Goal: Task Accomplishment & Management: Use online tool/utility

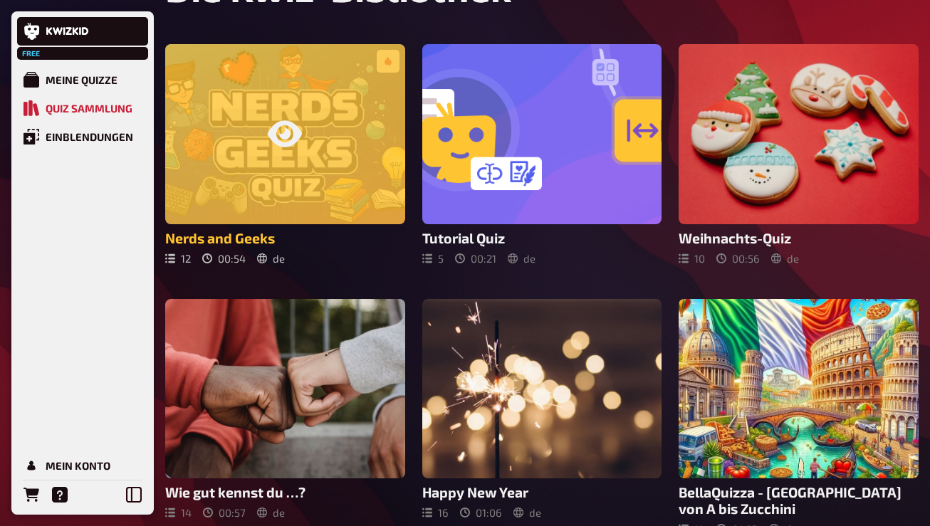
scroll to position [414, 0]
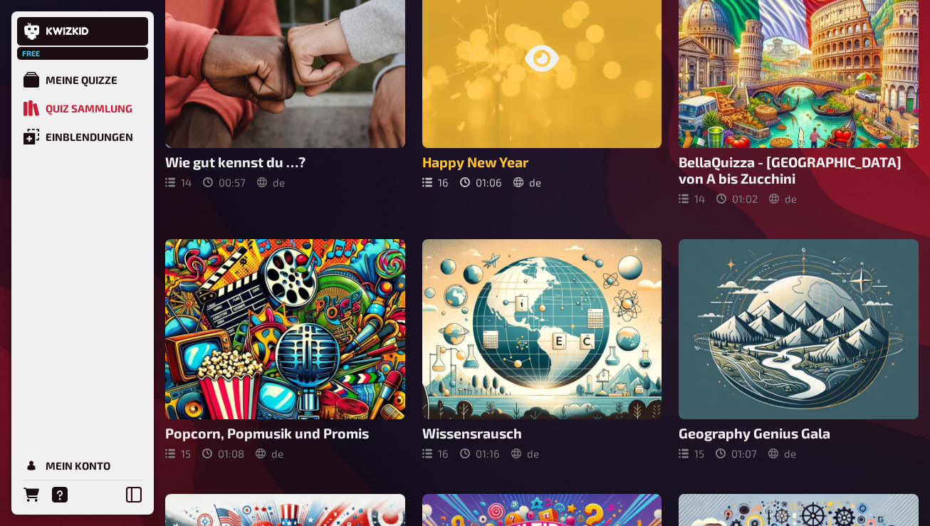
click at [528, 97] on div at bounding box center [542, 59] width 240 height 180
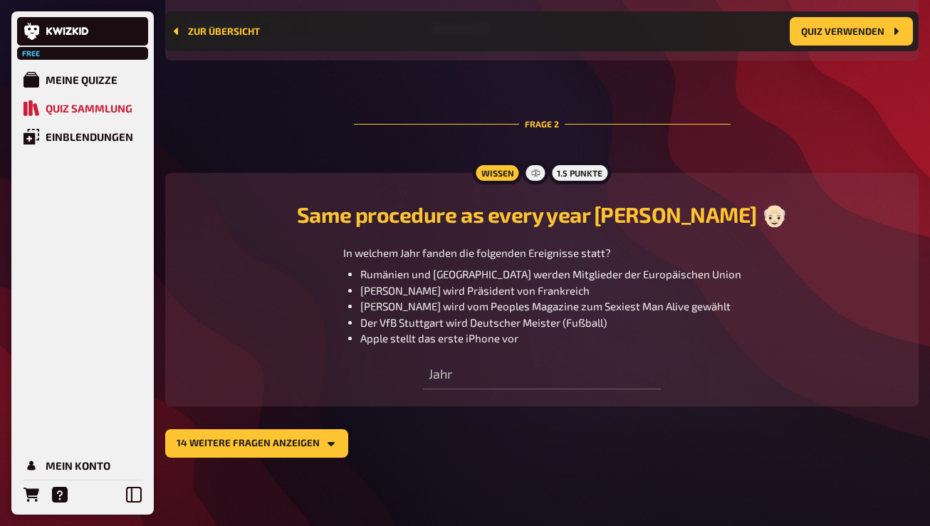
scroll to position [870, 0]
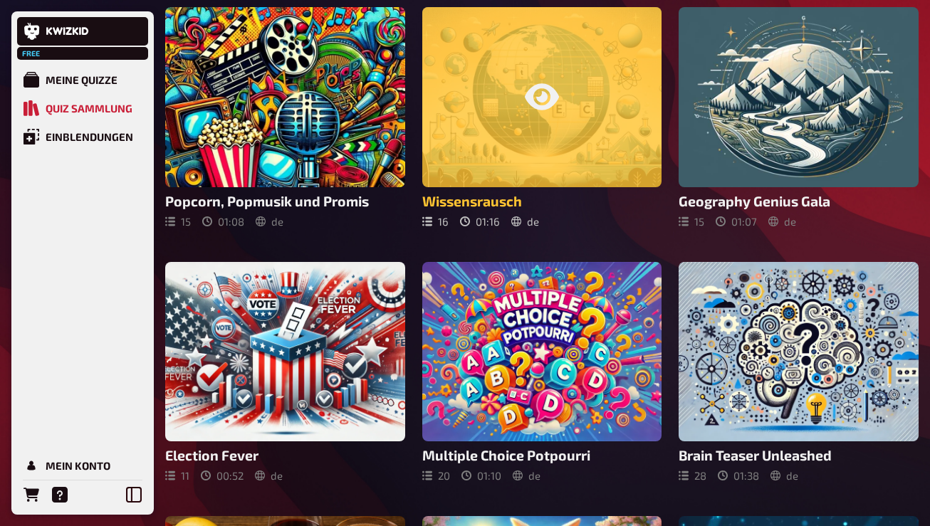
scroll to position [647, 0]
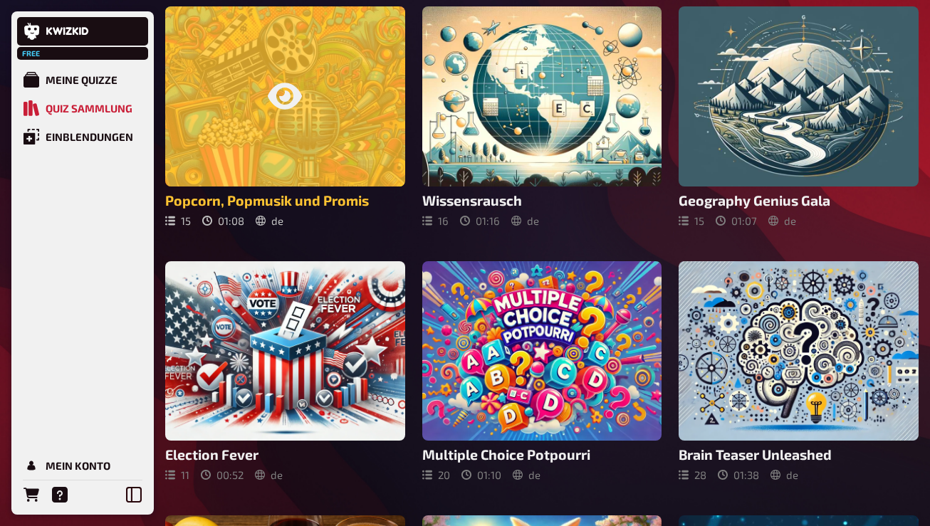
click at [290, 163] on div at bounding box center [285, 95] width 240 height 179
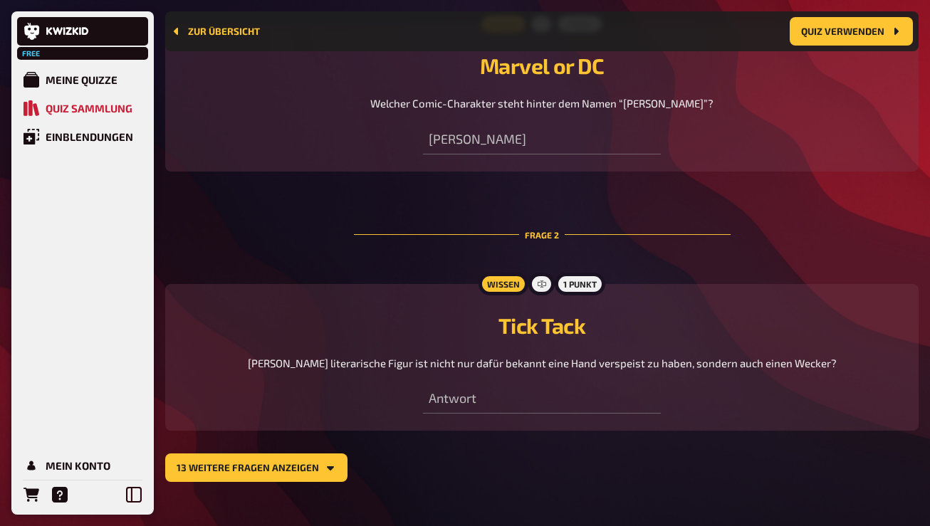
scroll to position [686, 0]
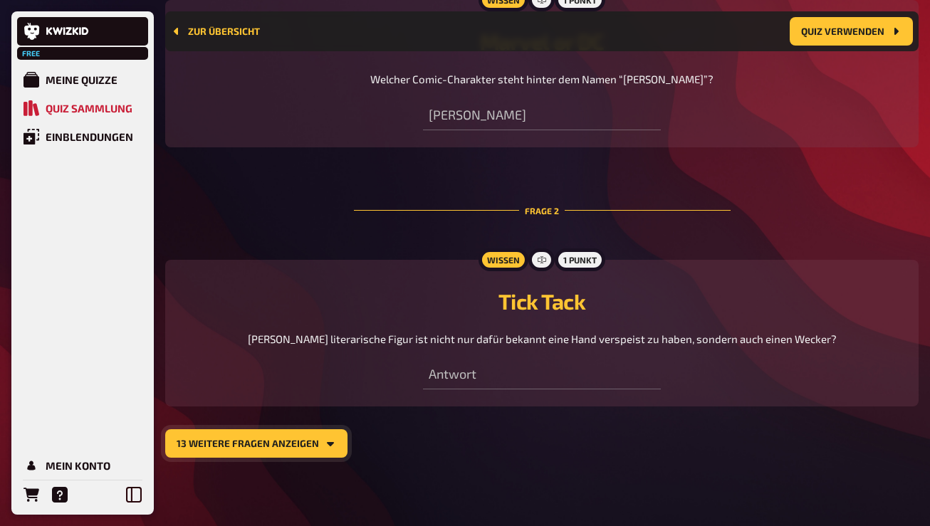
click at [288, 445] on button "13 weitere Fragen anzeigen" at bounding box center [256, 443] width 182 height 28
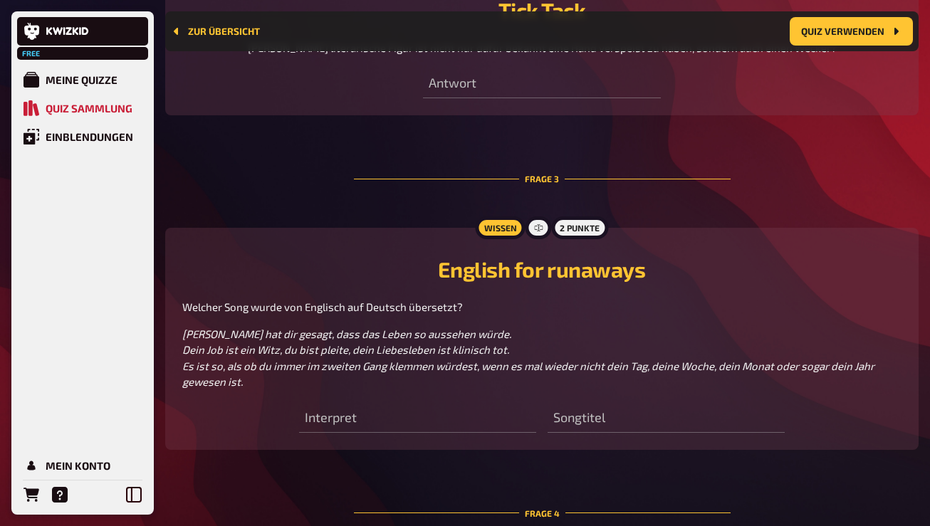
scroll to position [991, 0]
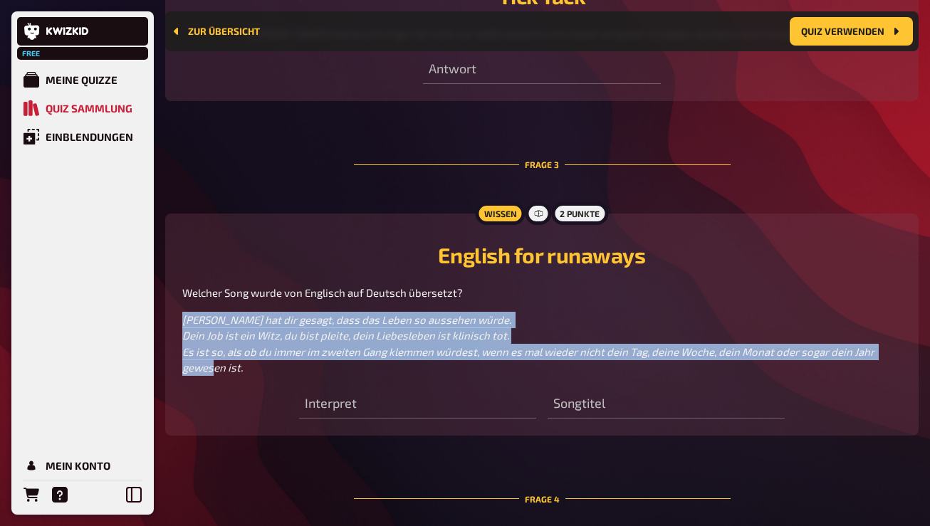
drag, startPoint x: 261, startPoint y: 371, endPoint x: 155, endPoint y: 319, distance: 117.5
copy span "[PERSON_NAME] hat dir gesagt, dass das Leben so aussehen würde. Dein Job ist ei…"
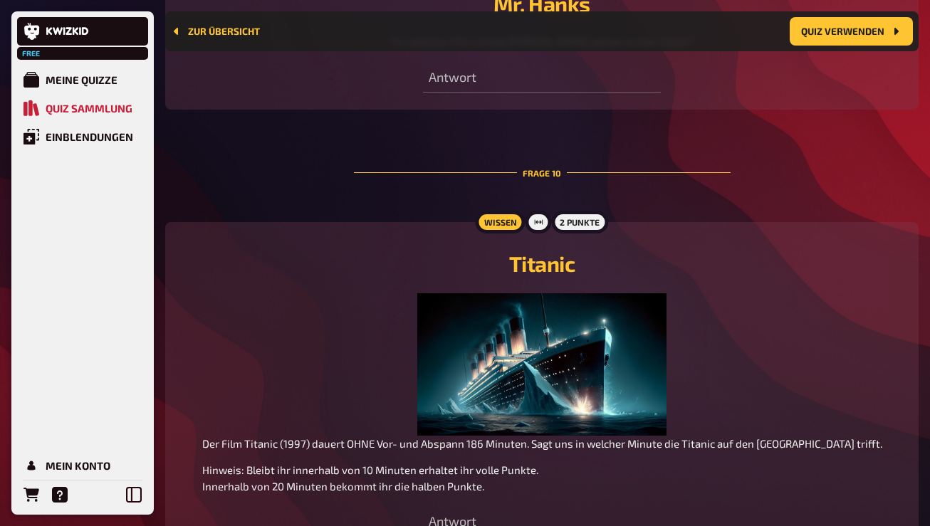
scroll to position [3382, 0]
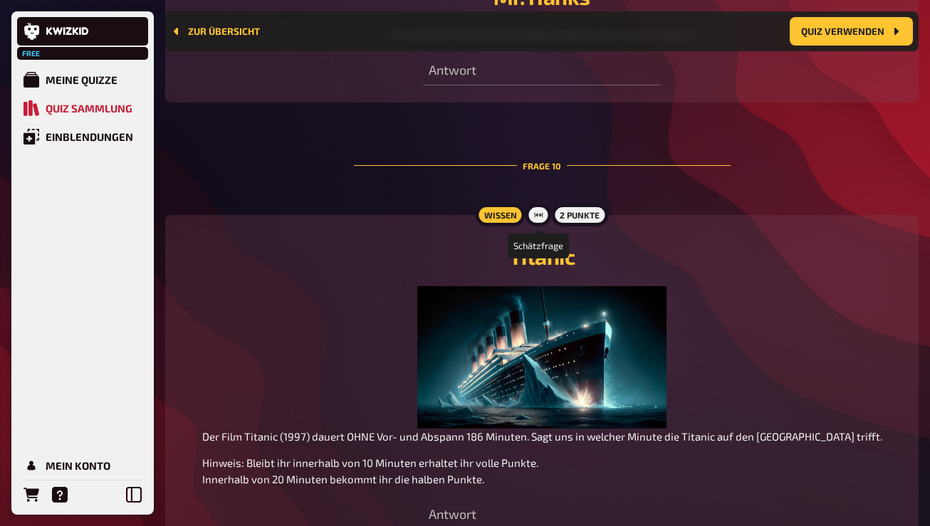
click at [543, 214] on div at bounding box center [539, 215] width 26 height 23
click at [540, 217] on icon at bounding box center [538, 215] width 9 height 9
click at [578, 221] on div "2 Punkte" at bounding box center [579, 215] width 57 height 23
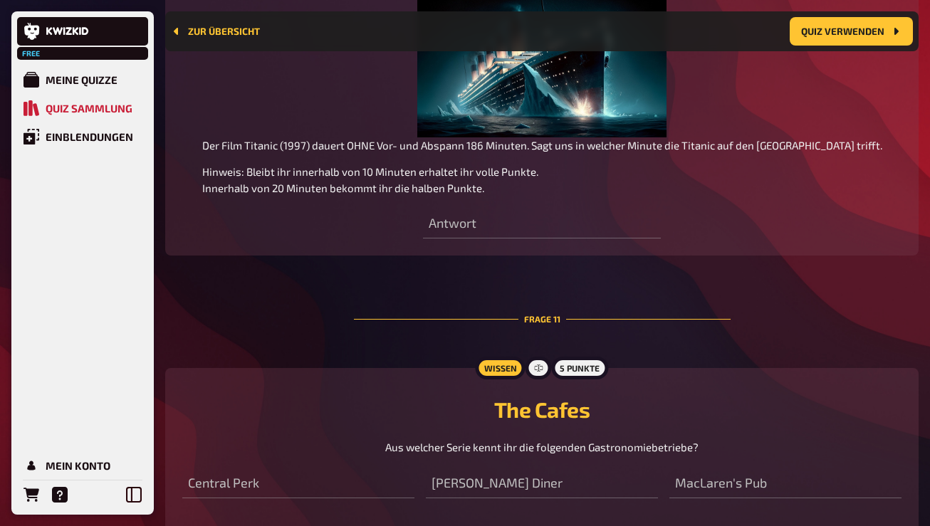
click at [477, 207] on div "Antwort" at bounding box center [541, 217] width 237 height 43
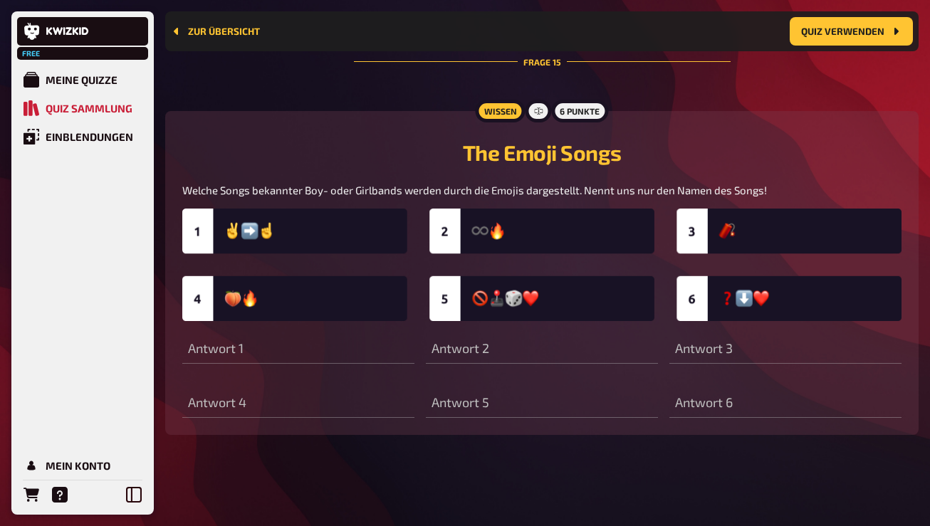
scroll to position [5383, 0]
click at [206, 21] on div "Zur Übersicht Quiz verwenden" at bounding box center [542, 31] width 742 height 28
click at [199, 31] on link "Zur Übersicht" at bounding box center [215, 31] width 89 height 11
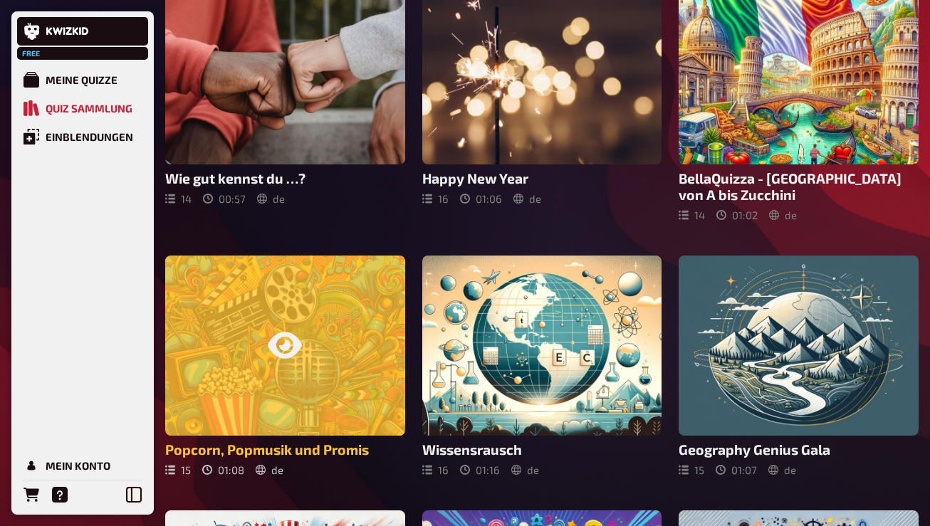
scroll to position [501, 0]
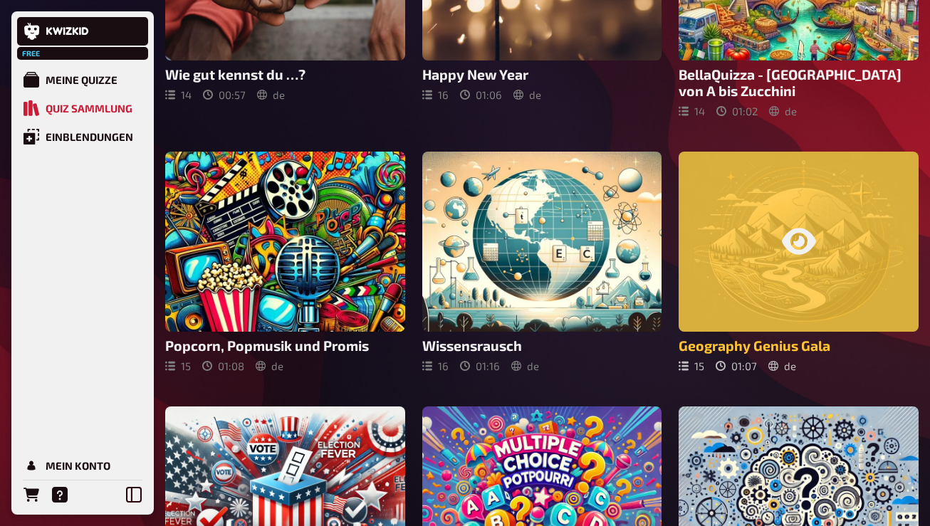
click at [797, 293] on div at bounding box center [799, 241] width 240 height 179
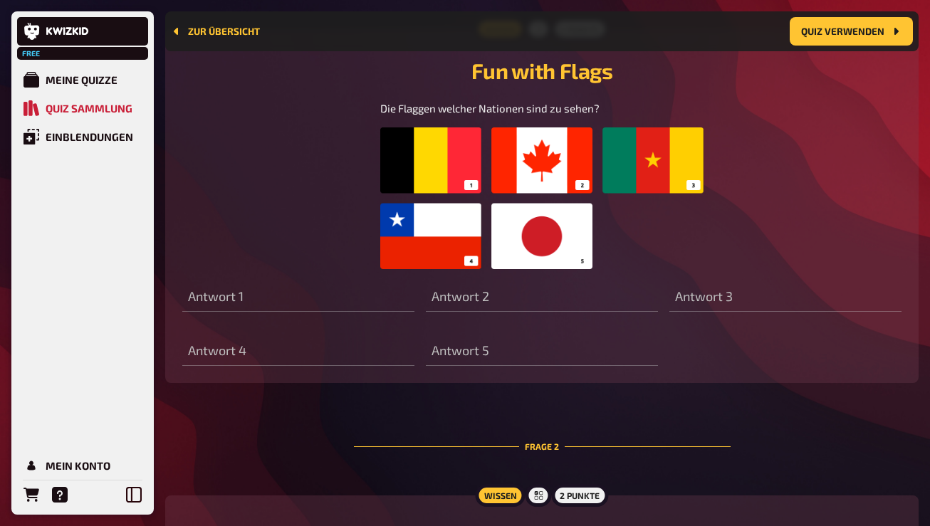
scroll to position [916, 0]
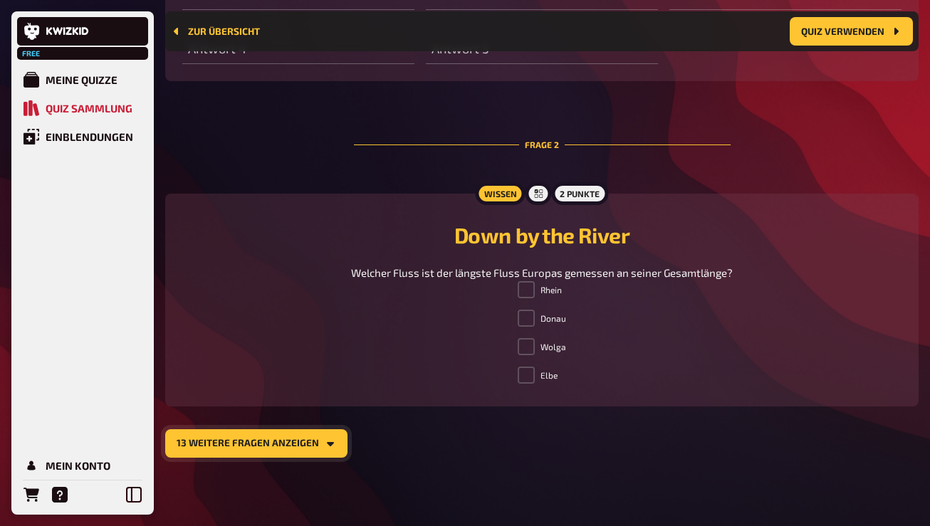
click at [257, 439] on button "13 weitere Fragen anzeigen" at bounding box center [256, 443] width 182 height 28
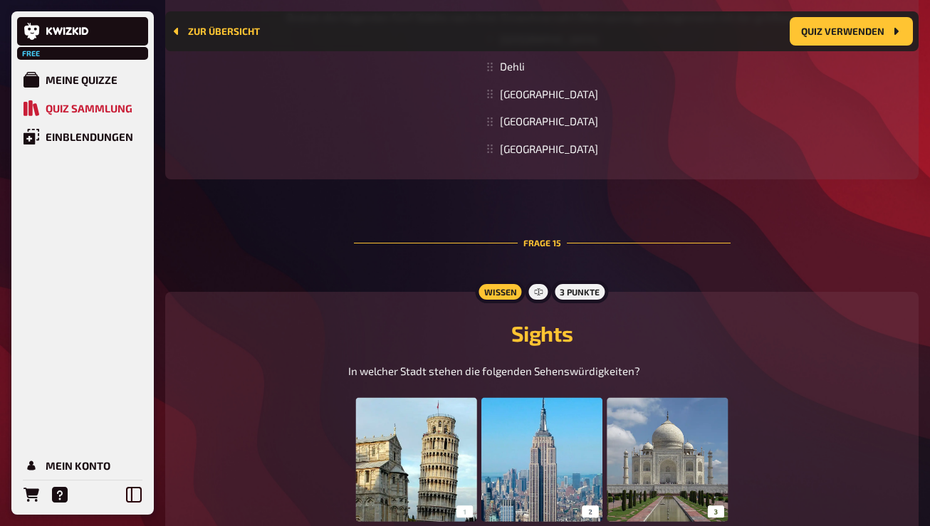
scroll to position [5373, 0]
